Goal: Transaction & Acquisition: Purchase product/service

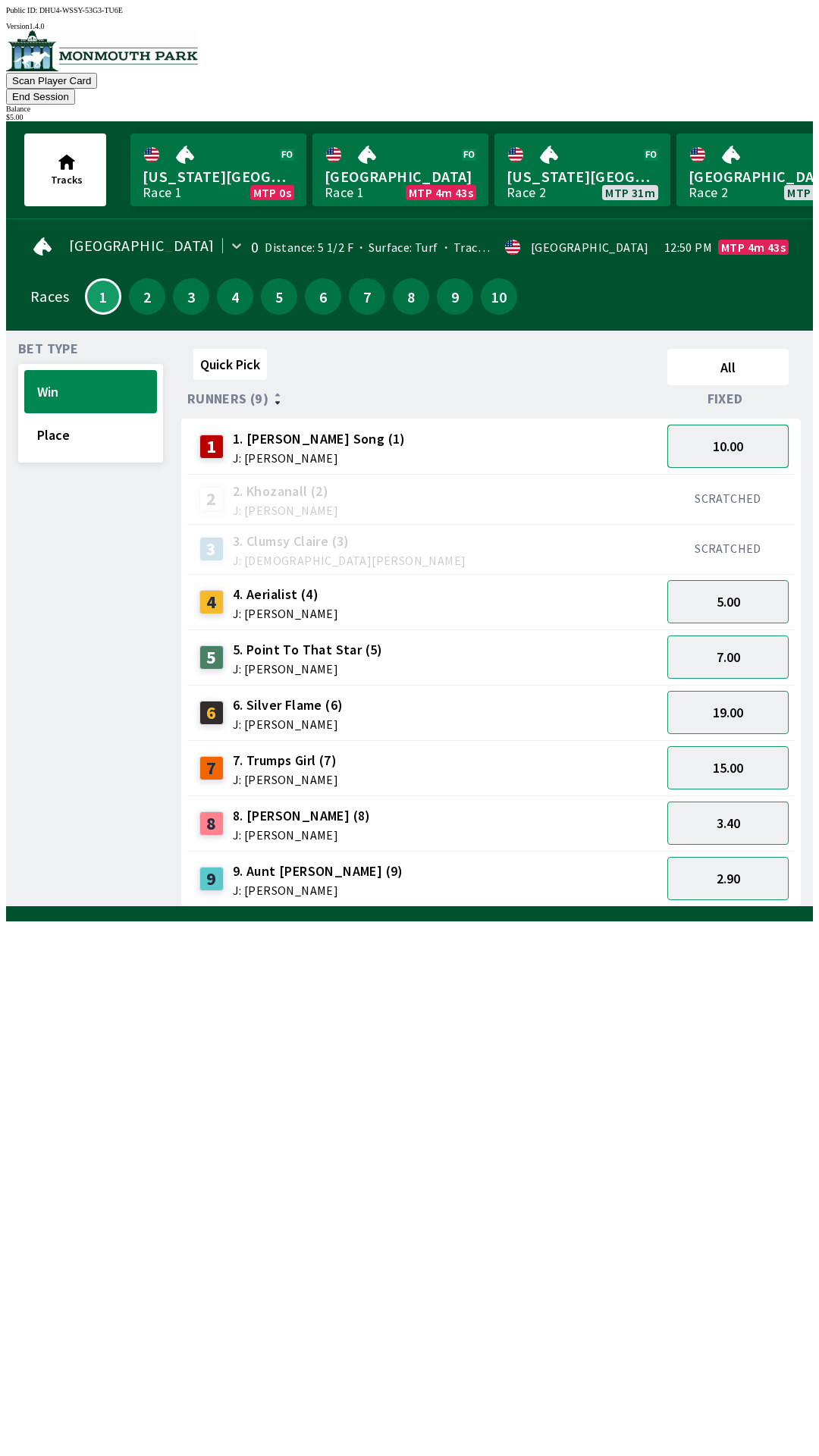
click at [727, 425] on button "10.00" at bounding box center [728, 446] width 121 height 43
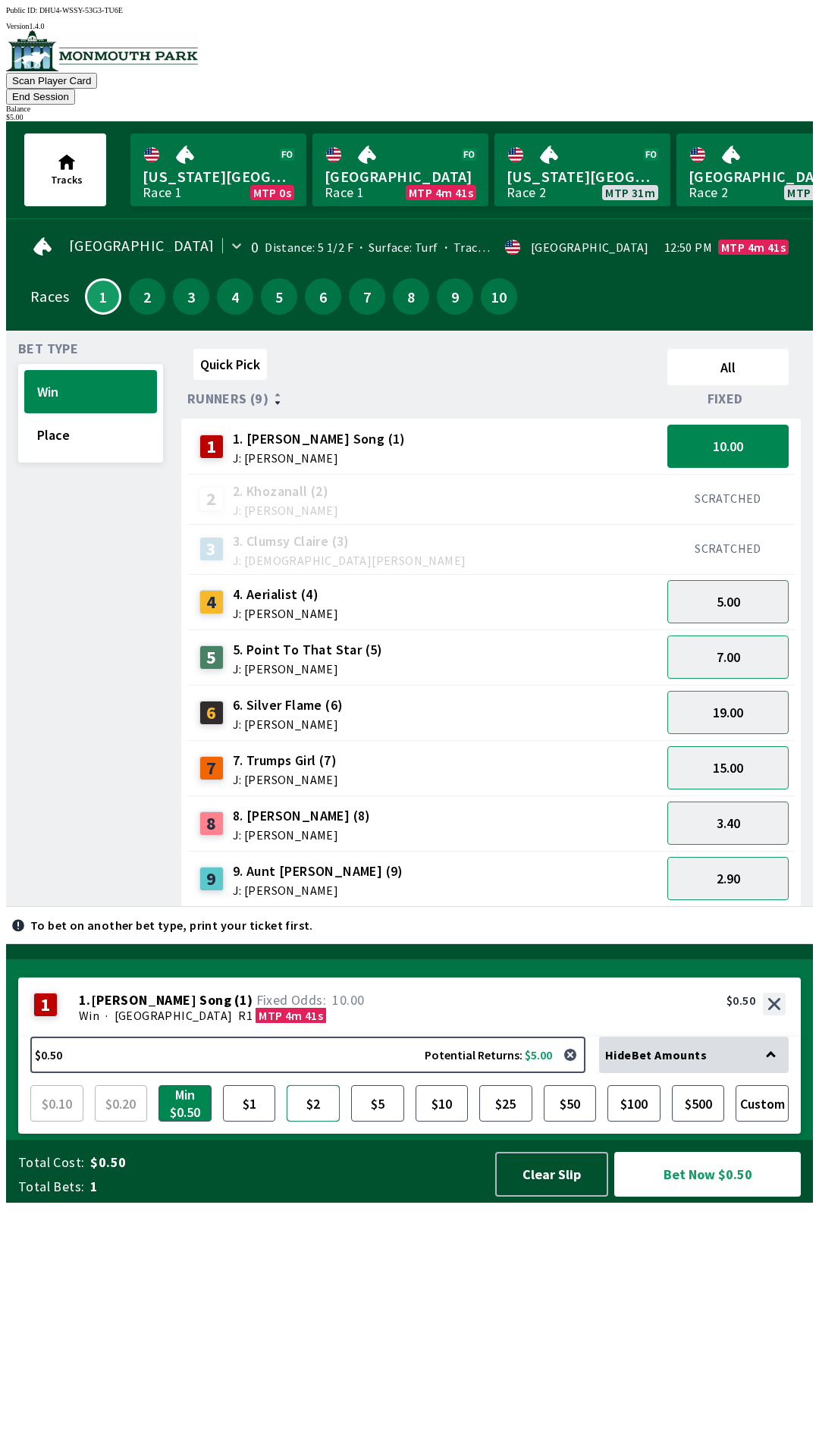
click at [312, 1122] on button "$2" at bounding box center [312, 1104] width 53 height 36
click at [711, 1197] on button "Bet Now $2.00" at bounding box center [708, 1174] width 186 height 45
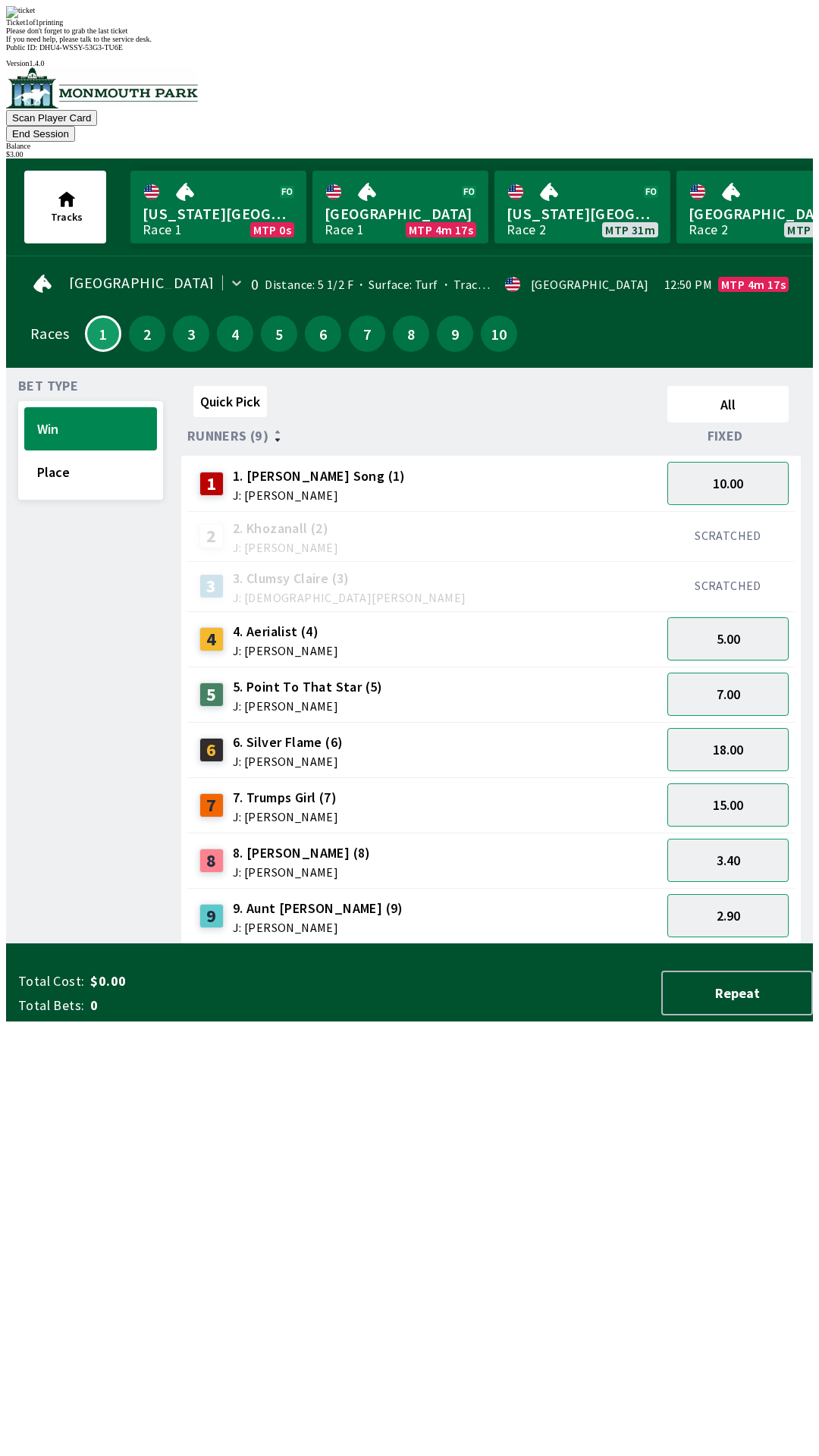
click at [491, 518] on div "2 2. Khozanall (2) J: [PERSON_NAME]" at bounding box center [423, 536] width 462 height 37
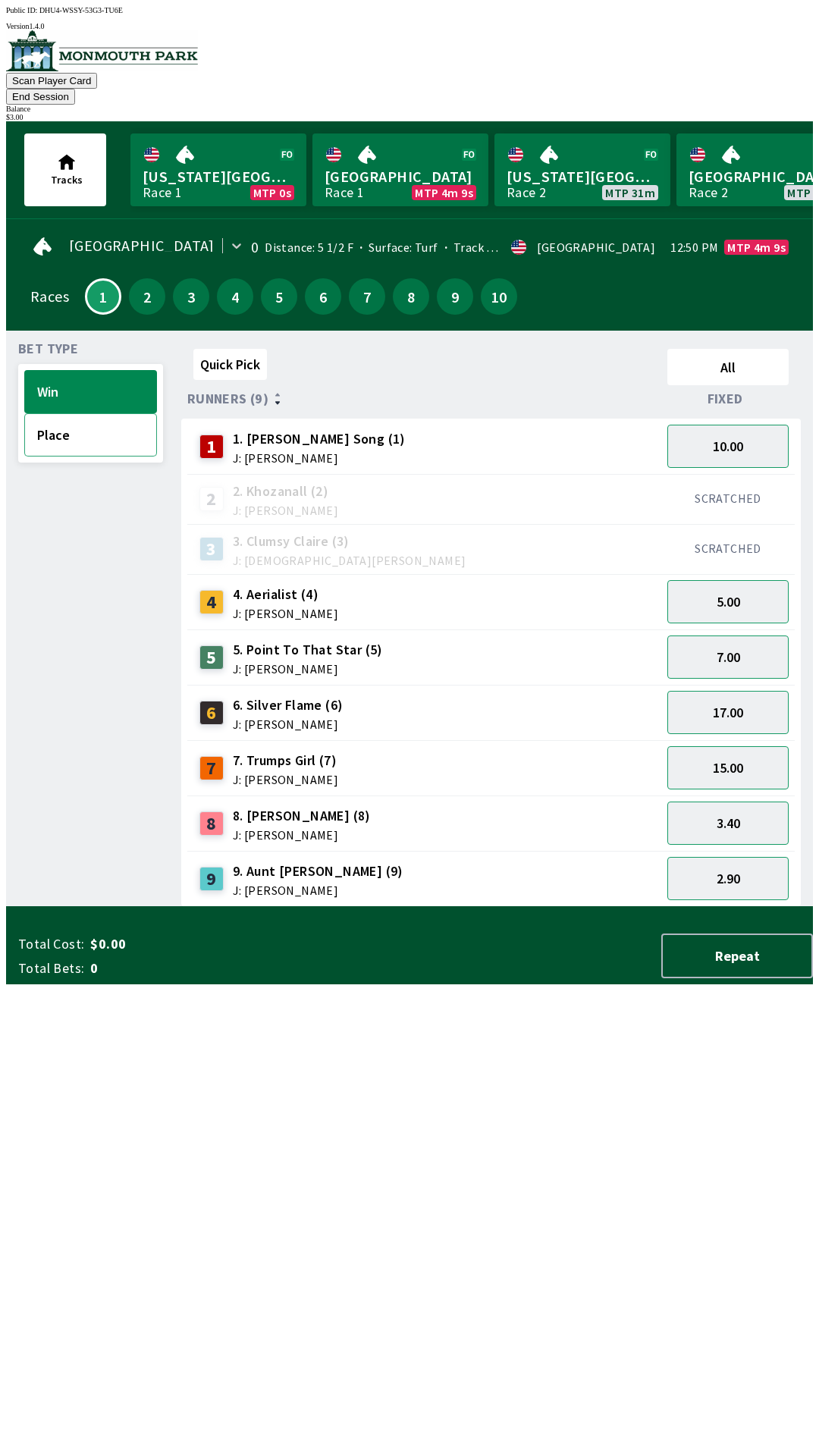
click at [66, 418] on button "Place" at bounding box center [90, 434] width 132 height 43
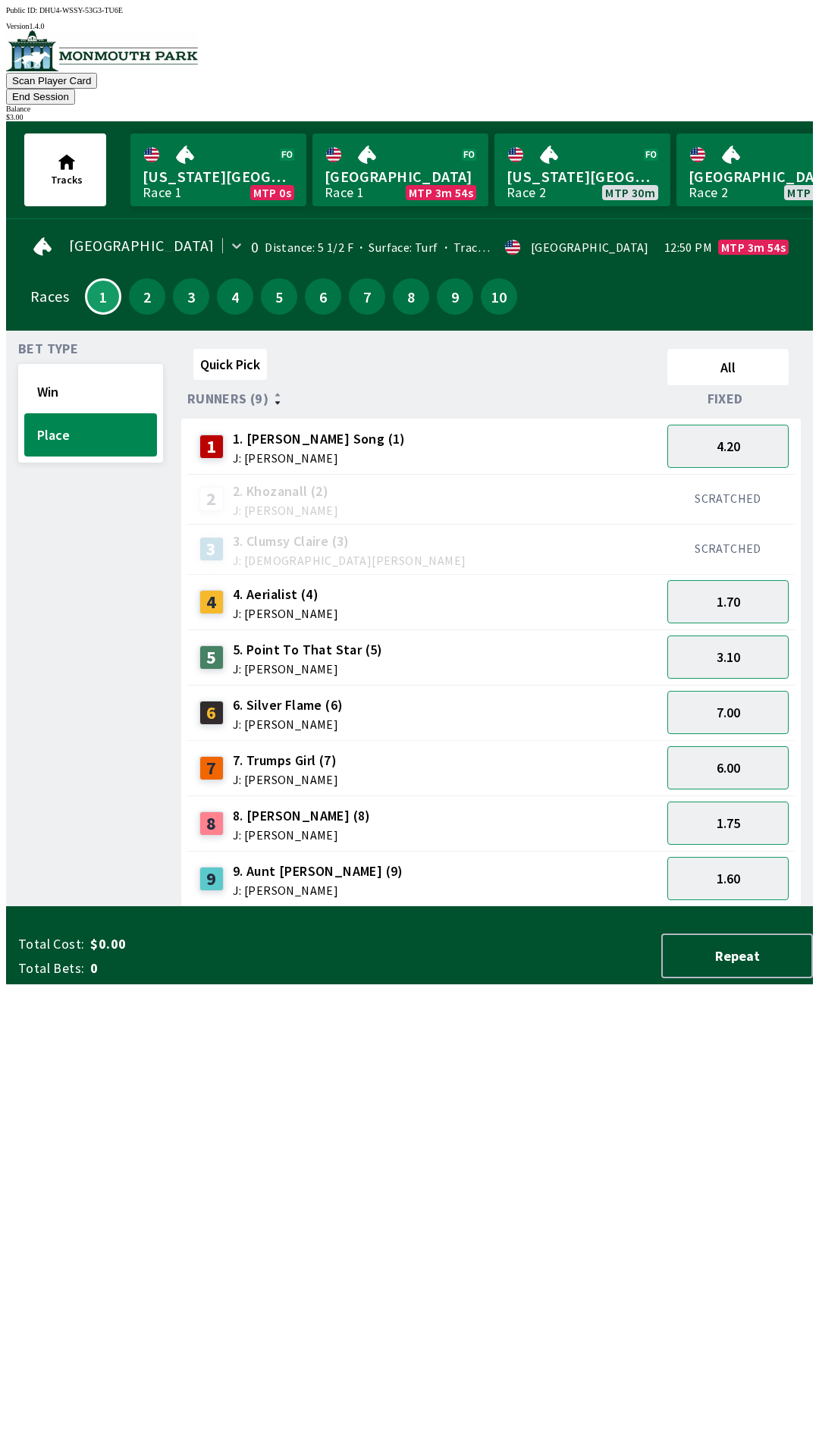
click at [75, 88] on button "End Session" at bounding box center [40, 96] width 69 height 16
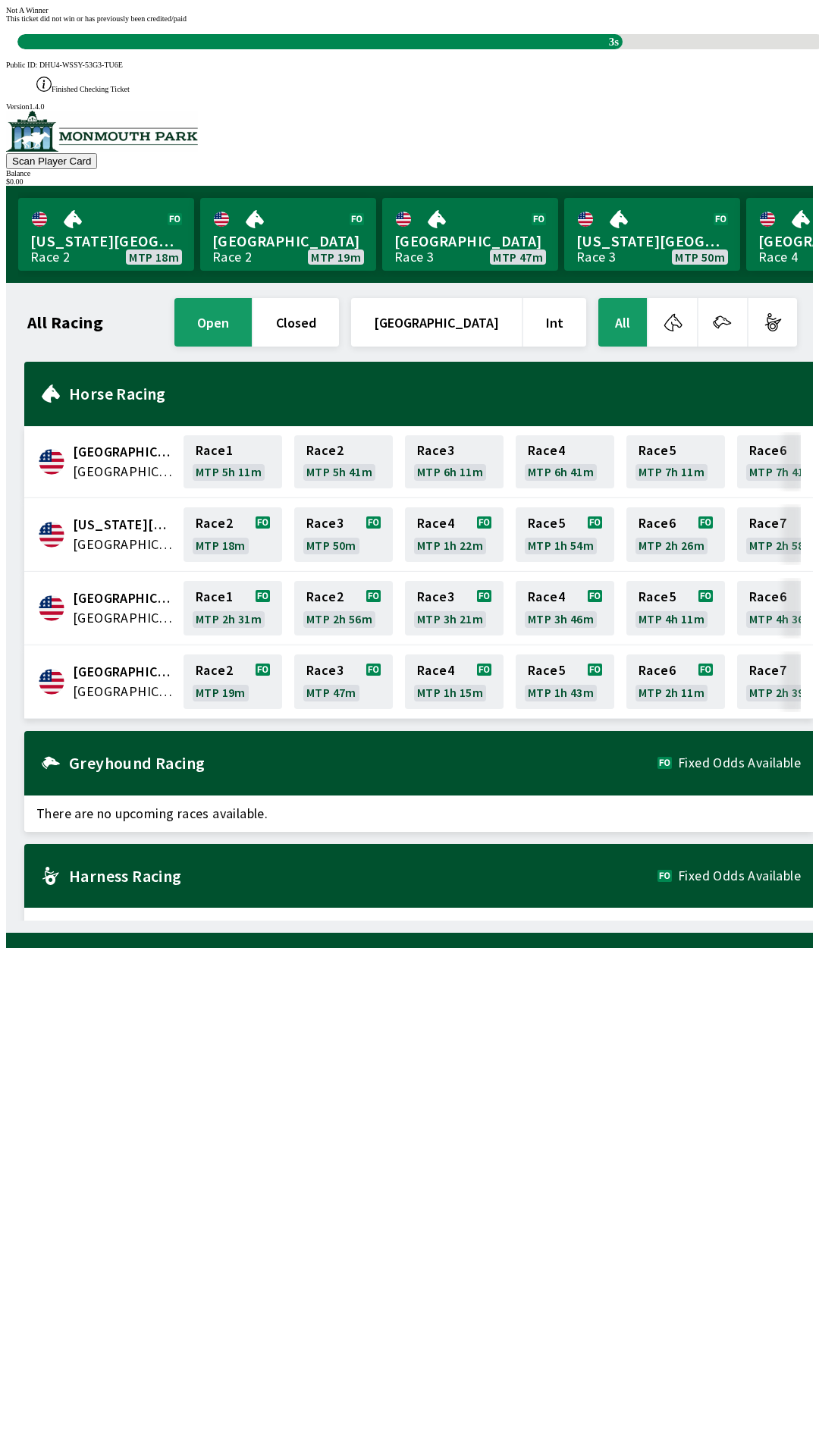
click at [610, 49] on div "3s" at bounding box center [421, 42] width 807 height 15
click at [546, 49] on div "Not A Winner This ticket did not win or has previously been credited/paid 3s" at bounding box center [409, 27] width 807 height 43
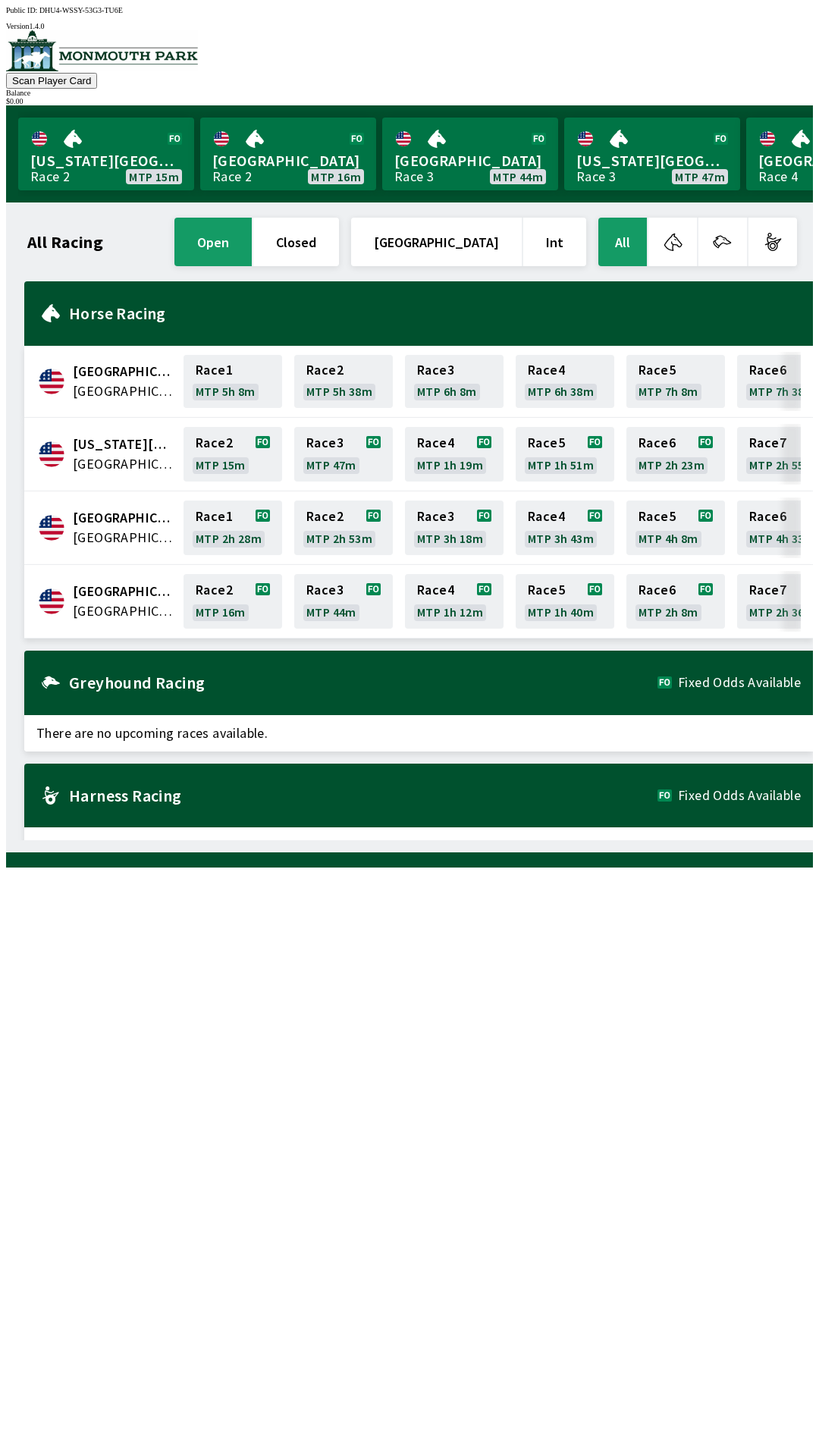
click at [557, 840] on div "All Racing open closed [GEOGRAPHIC_DATA] Int All [GEOGRAPHIC_DATA] [GEOGRAPHIC_…" at bounding box center [416, 526] width 795 height 625
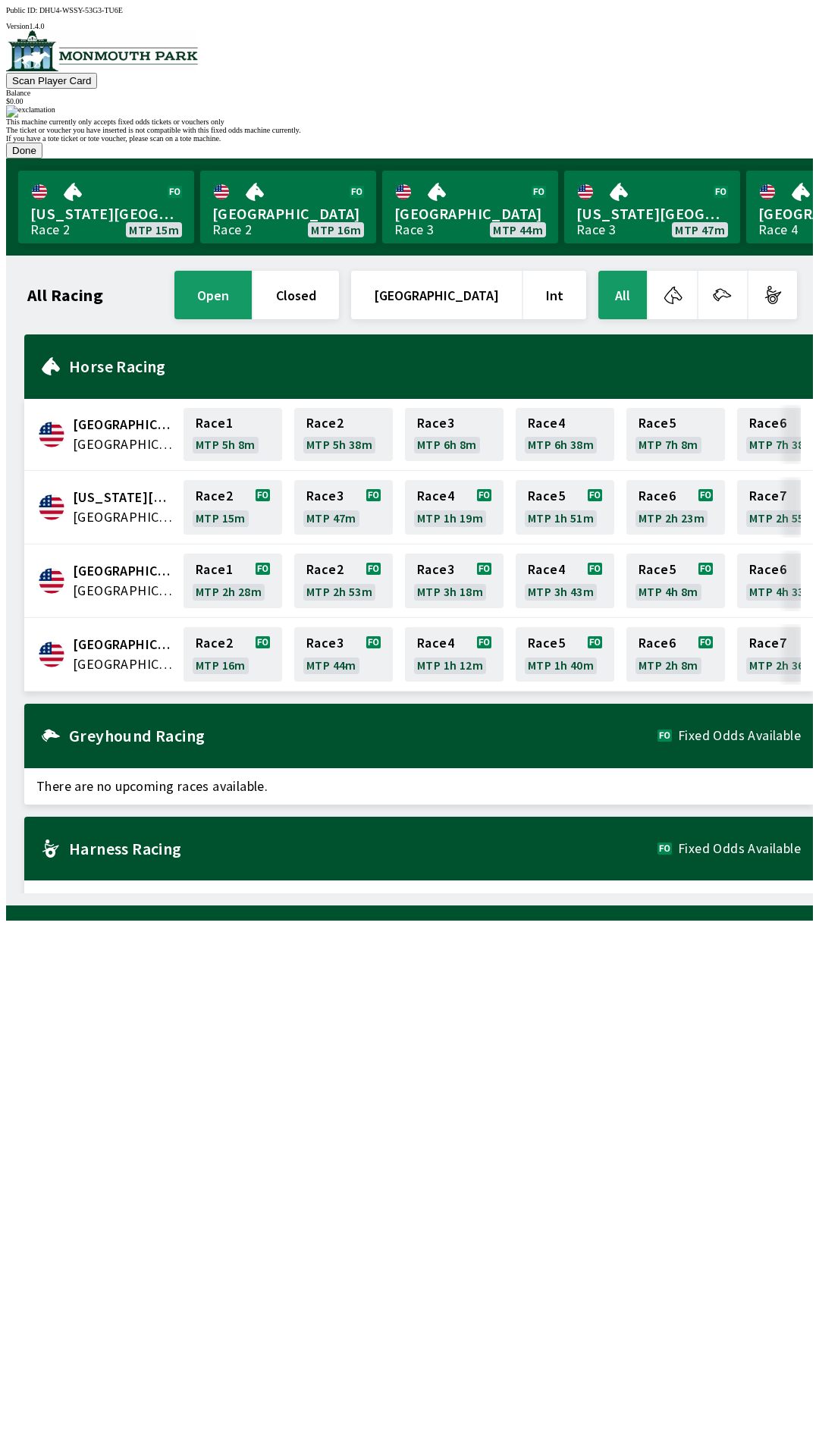
click at [42, 158] on button "Done" at bounding box center [24, 150] width 36 height 16
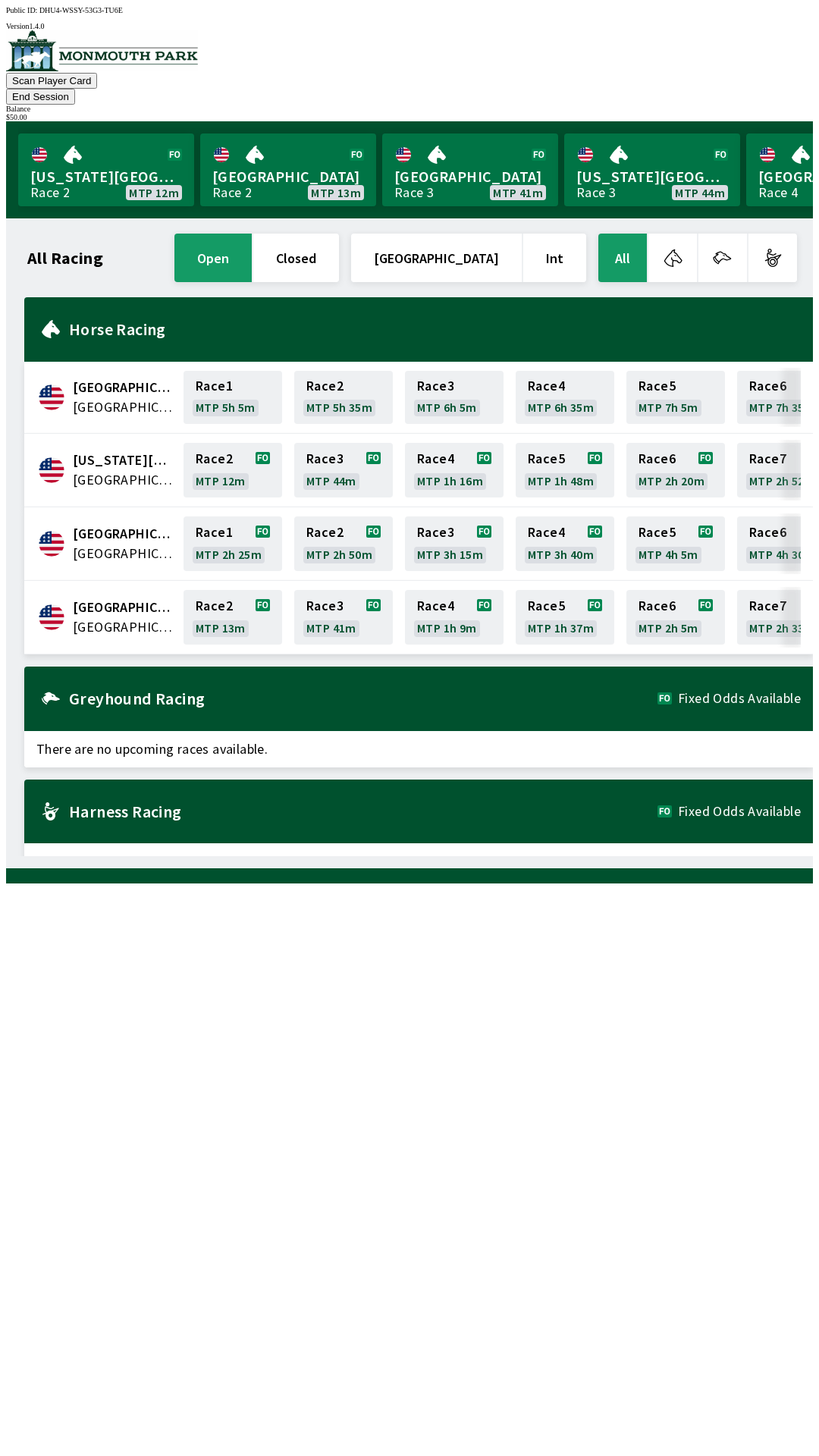
click at [75, 88] on button "End Session" at bounding box center [40, 96] width 69 height 16
